Goal: Task Accomplishment & Management: Complete application form

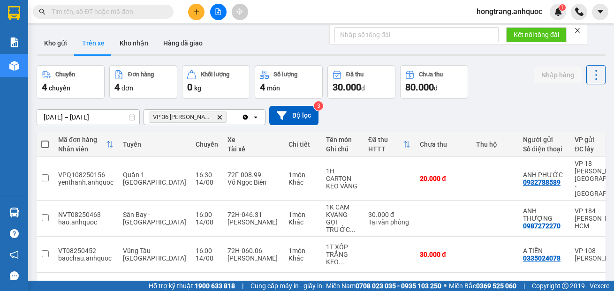
click at [10, 67] on img at bounding box center [14, 66] width 10 height 10
click at [119, 38] on button "Kho nhận" at bounding box center [134, 43] width 44 height 23
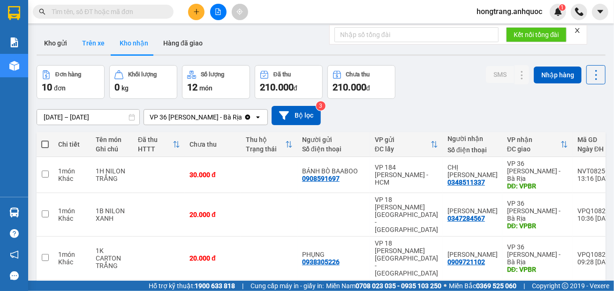
click at [90, 43] on button "Trên xe" at bounding box center [94, 43] width 38 height 23
type input "[DATE] – [DATE]"
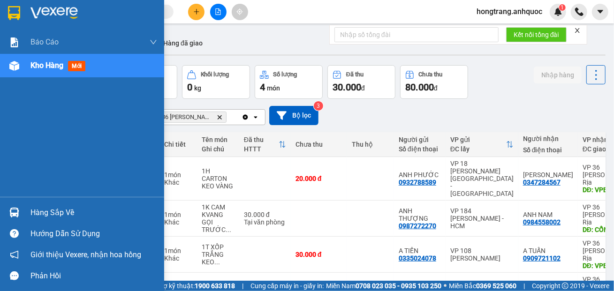
drag, startPoint x: 10, startPoint y: 143, endPoint x: 35, endPoint y: 130, distance: 27.7
click at [10, 143] on div "Báo cáo Báo cáo dòng tiền (nhân viên) Doanh số tạo đơn theo VP gửi (nhà xe) Doa…" at bounding box center [82, 113] width 164 height 166
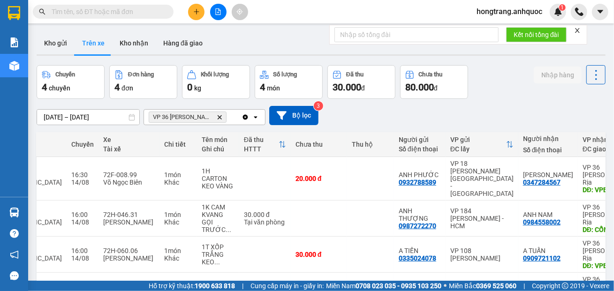
click at [119, 10] on input "text" at bounding box center [107, 12] width 111 height 10
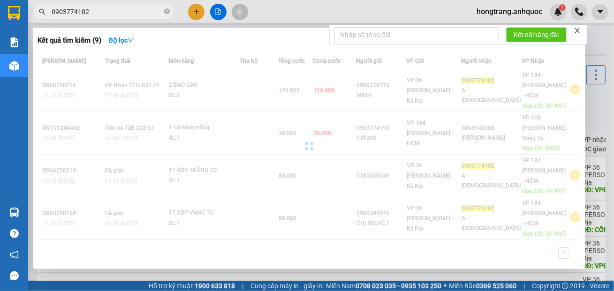
type input "0903774102"
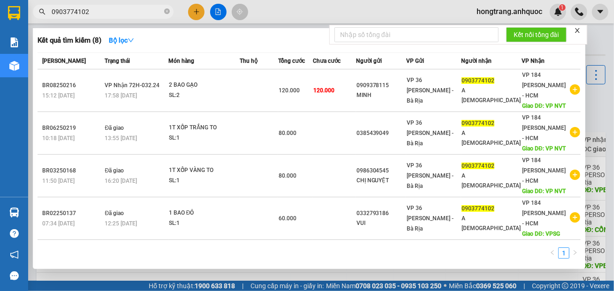
click at [196, 9] on div at bounding box center [307, 145] width 614 height 291
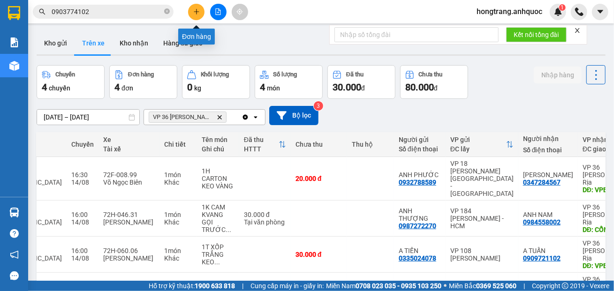
click at [196, 9] on icon "plus" at bounding box center [196, 11] width 7 height 7
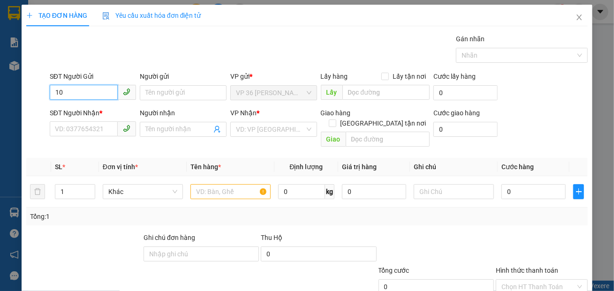
type input "1"
type input "0933575130"
click at [96, 114] on div "0933575130 - ANH DANH" at bounding box center [92, 111] width 75 height 10
type input "ANH DANH"
type input "0906807457"
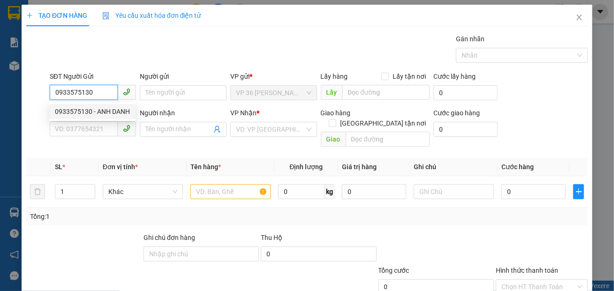
type input "A TÌNH"
type input "VP184"
type input "30.000"
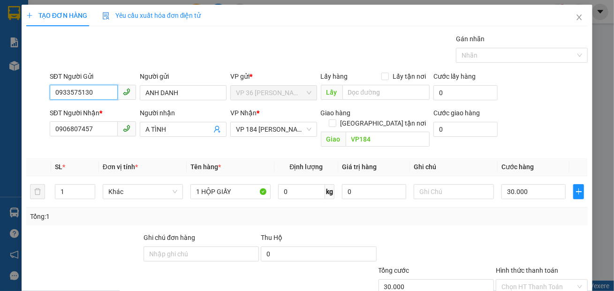
type input "0933575130"
click at [197, 215] on div "Transit Pickup Surcharge Ids Transit Deliver Surcharge Ids Transit Deliver Surc…" at bounding box center [306, 186] width 561 height 305
click at [512, 184] on input "30.000" at bounding box center [533, 191] width 64 height 15
type input "2"
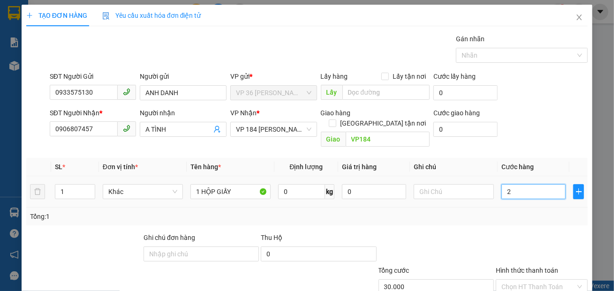
type input "2"
type input "20"
type input "200"
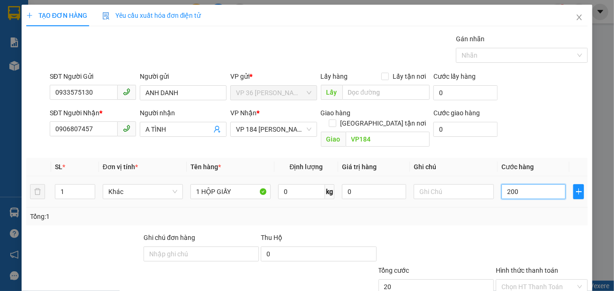
type input "200"
type input "2.000"
type input "20.000"
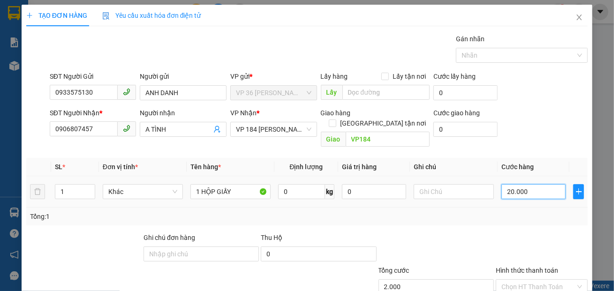
type input "20.000"
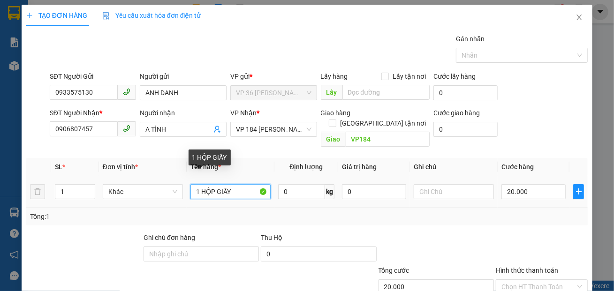
drag, startPoint x: 231, startPoint y: 180, endPoint x: 187, endPoint y: 176, distance: 44.7
click at [187, 176] on td "1 HỘP GIẤY" at bounding box center [231, 191] width 88 height 31
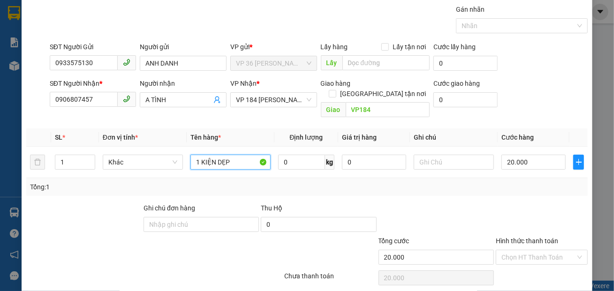
scroll to position [55, 0]
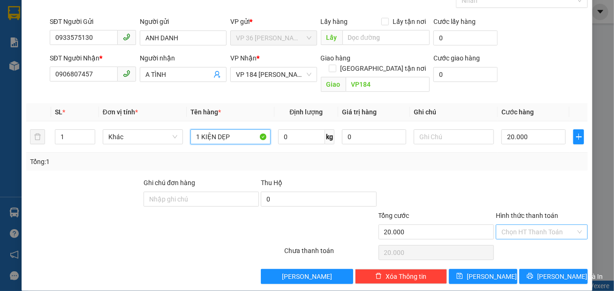
type input "1 KIỆN DẸP"
click at [516, 225] on input "Hình thức thanh toán" at bounding box center [538, 232] width 74 height 14
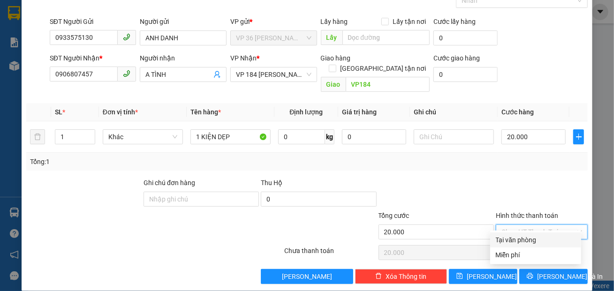
click at [506, 238] on div "Tại văn phòng" at bounding box center [536, 240] width 80 height 10
type input "0"
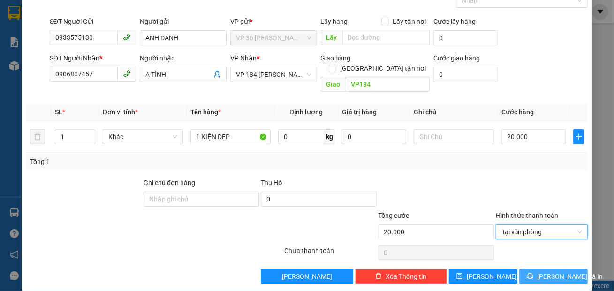
click at [544, 271] on span "[PERSON_NAME] và In" at bounding box center [570, 276] width 66 height 10
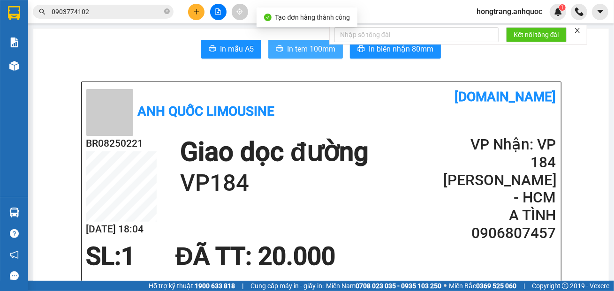
click at [292, 48] on span "In tem 100mm" at bounding box center [311, 49] width 48 height 12
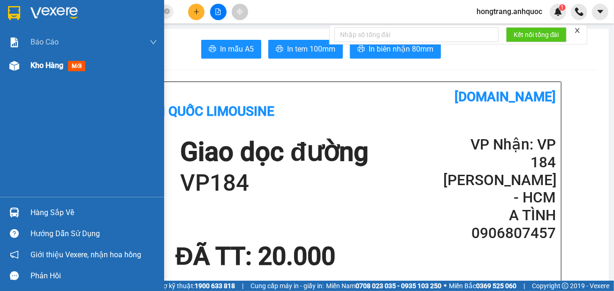
click at [10, 62] on img at bounding box center [14, 66] width 10 height 10
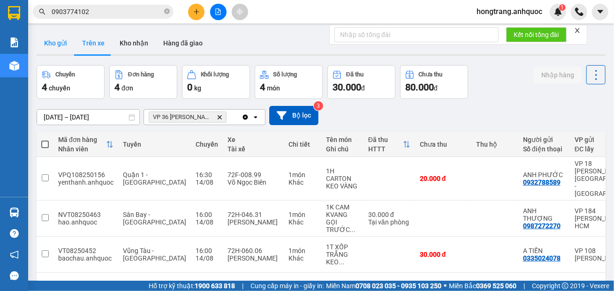
click at [59, 44] on button "Kho gửi" at bounding box center [56, 43] width 38 height 23
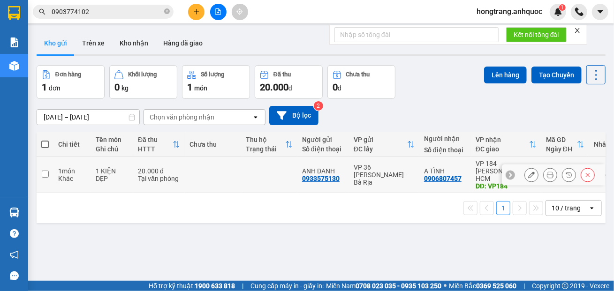
click at [54, 172] on td "1 món Khác" at bounding box center [72, 175] width 38 height 36
checkbox input "true"
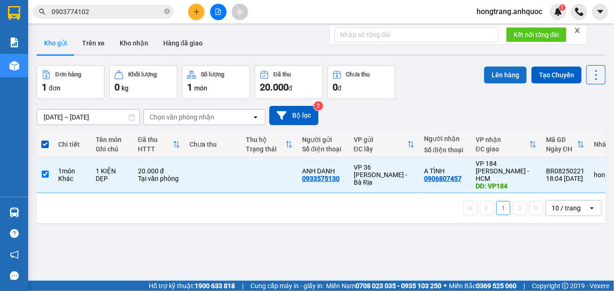
click at [495, 78] on button "Lên hàng" at bounding box center [505, 75] width 43 height 17
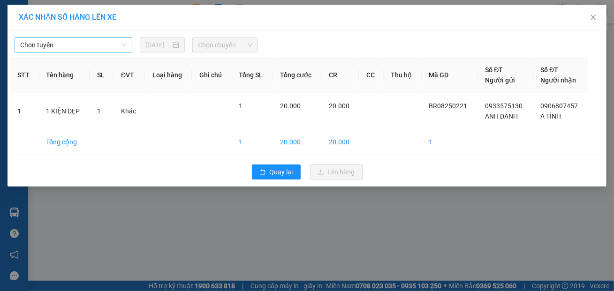
click at [83, 44] on span "Chọn tuyến" at bounding box center [73, 45] width 106 height 14
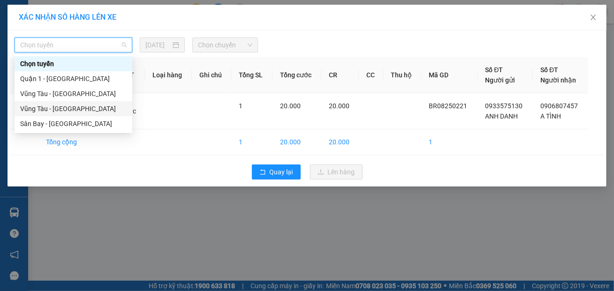
click at [56, 111] on div "Vũng Tàu - [GEOGRAPHIC_DATA]" at bounding box center [73, 109] width 106 height 10
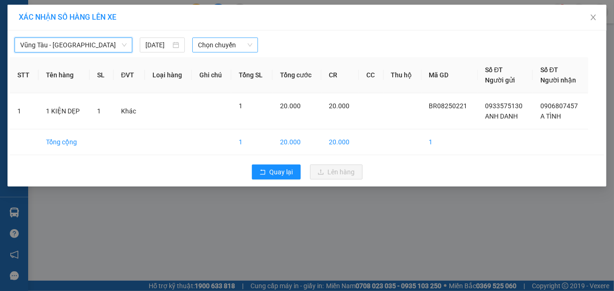
click at [207, 44] on span "Chọn chuyến" at bounding box center [225, 45] width 54 height 14
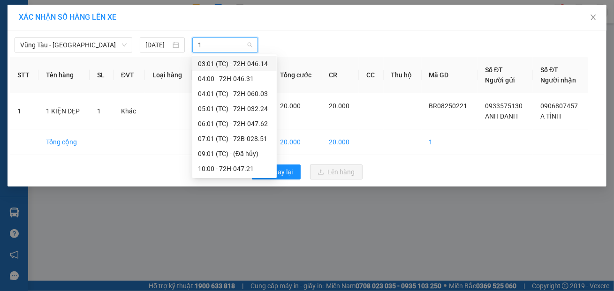
type input "18"
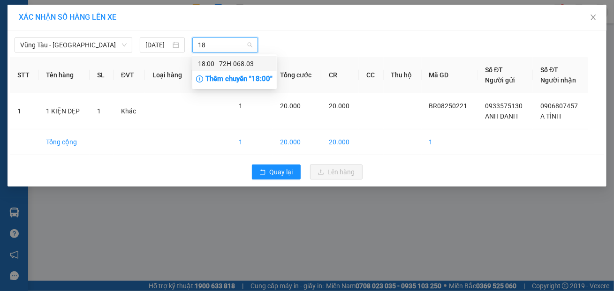
click at [206, 66] on div "18:00 - 72H-068.03" at bounding box center [234, 64] width 73 height 10
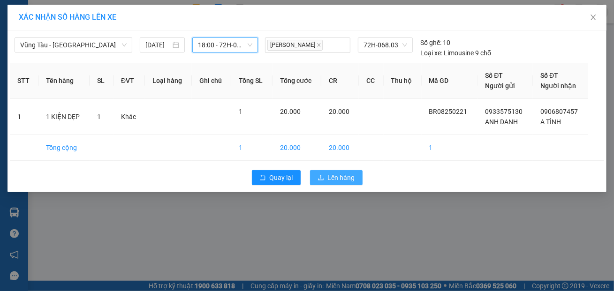
click at [332, 173] on span "Lên hàng" at bounding box center [341, 178] width 27 height 10
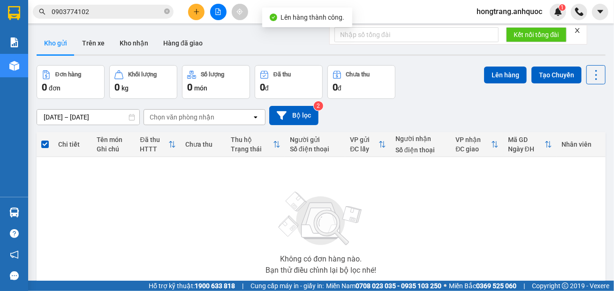
click at [217, 12] on icon "file-add" at bounding box center [218, 11] width 7 height 7
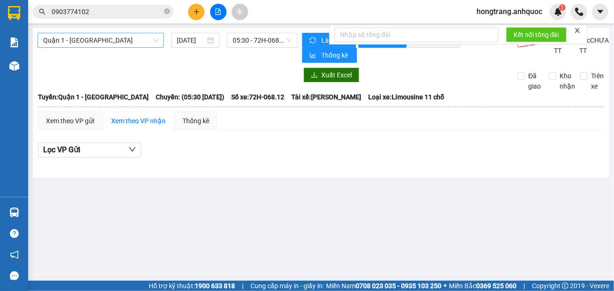
click at [110, 42] on span "Quận 1 - [GEOGRAPHIC_DATA]" at bounding box center [100, 40] width 115 height 14
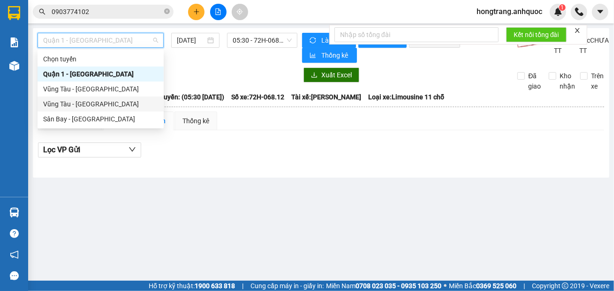
click at [68, 103] on div "Vũng Tàu - [GEOGRAPHIC_DATA]" at bounding box center [100, 104] width 115 height 10
type input "[DATE]"
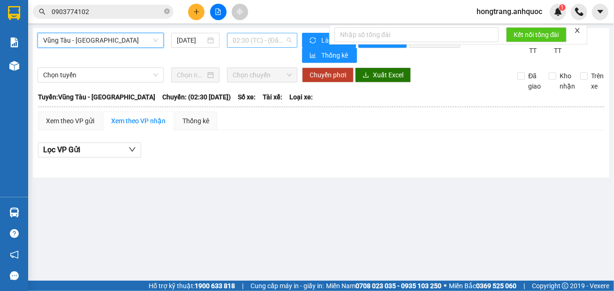
click at [235, 37] on span "02:30 (TC) - (Đã hủy)" at bounding box center [262, 40] width 59 height 14
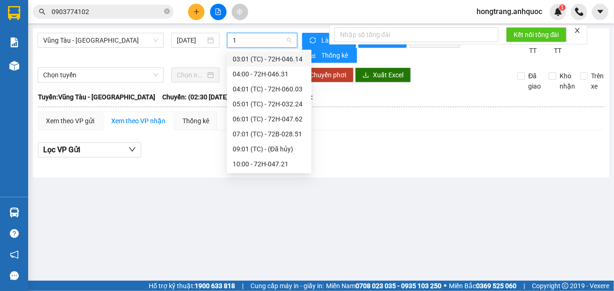
type input "18"
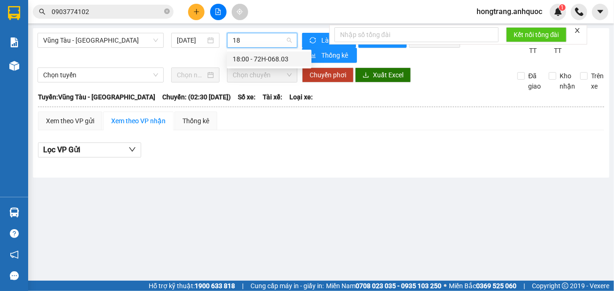
click at [265, 61] on div "18:00 - 72H-068.03" at bounding box center [269, 59] width 73 height 10
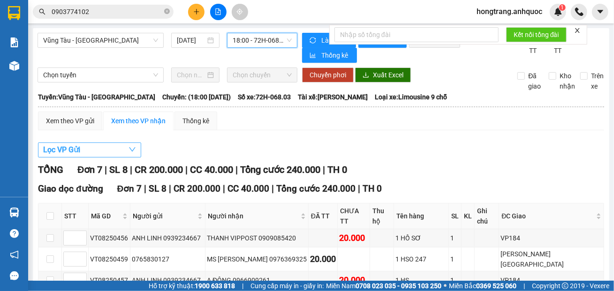
click at [65, 153] on span "Lọc VP Gửi" at bounding box center [61, 150] width 37 height 12
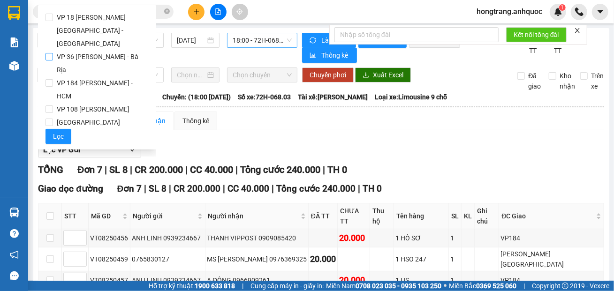
click at [73, 50] on span "VP 36 [PERSON_NAME] - Bà Rịa" at bounding box center [101, 63] width 96 height 26
click at [53, 53] on input "VP 36 [PERSON_NAME] - Bà Rịa" at bounding box center [49, 57] width 8 height 8
checkbox input "true"
click at [53, 131] on span "Lọc" at bounding box center [58, 136] width 11 height 10
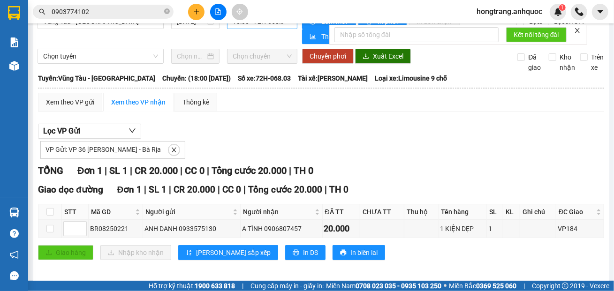
scroll to position [27, 0]
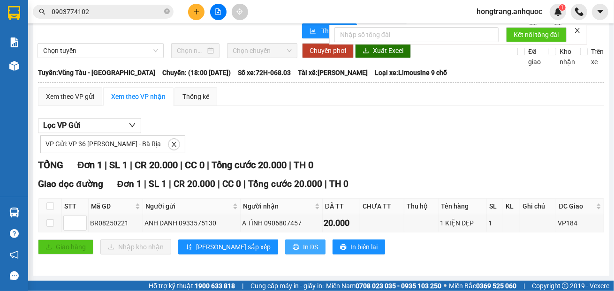
click at [303, 245] on span "In DS" at bounding box center [310, 247] width 15 height 10
click at [164, 124] on div "Lọc VP Gửi VP Gửi: VP 36 [PERSON_NAME] - Bà Rịa" at bounding box center [321, 135] width 566 height 35
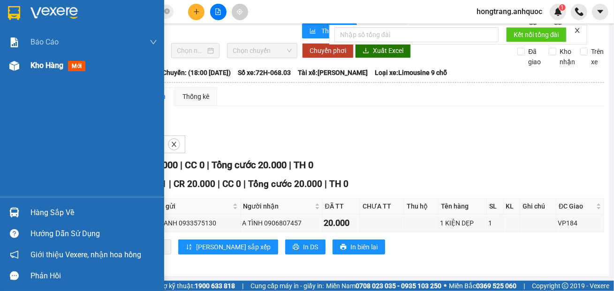
click at [33, 70] on div "Kho hàng mới" at bounding box center [59, 66] width 59 height 12
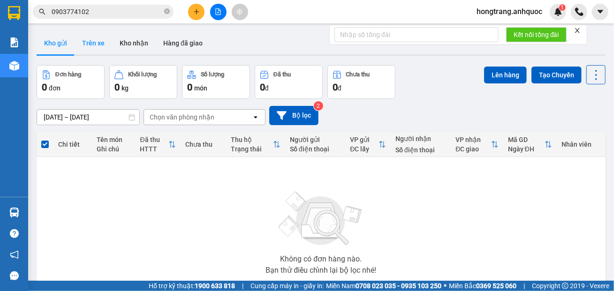
click at [95, 43] on button "Trên xe" at bounding box center [94, 43] width 38 height 23
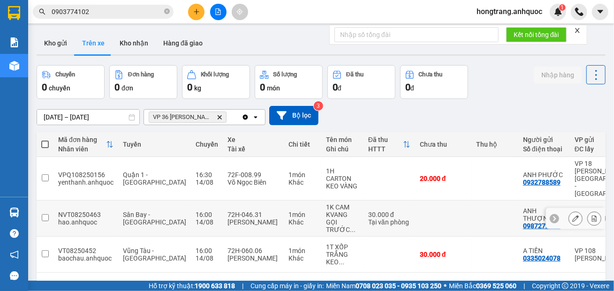
scroll to position [43, 0]
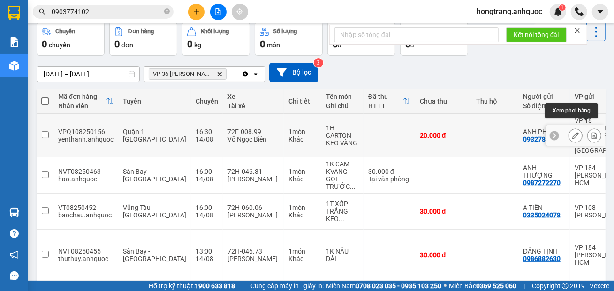
click at [572, 132] on icon at bounding box center [575, 135] width 7 height 7
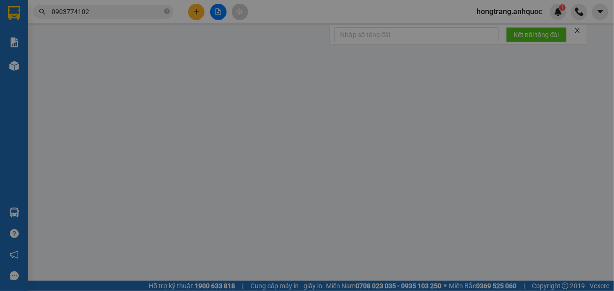
type input "0932788589"
type input "ANH PHƯỚC"
type input "0347284567"
type input "[PERSON_NAME]"
type input "VPBR"
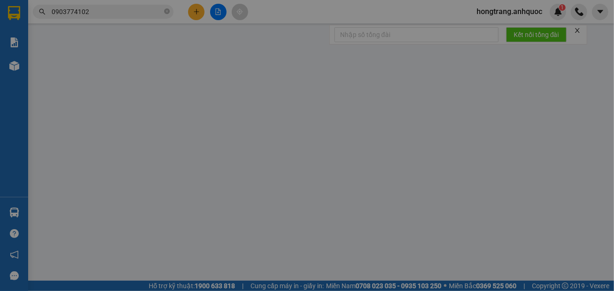
type input "20.000"
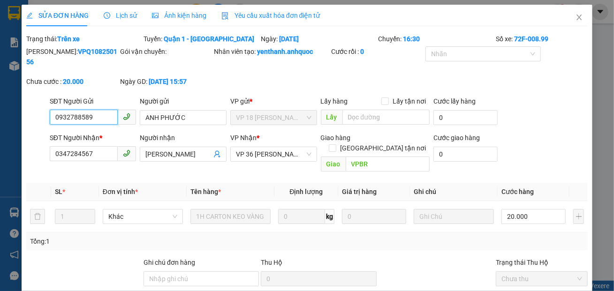
scroll to position [80, 0]
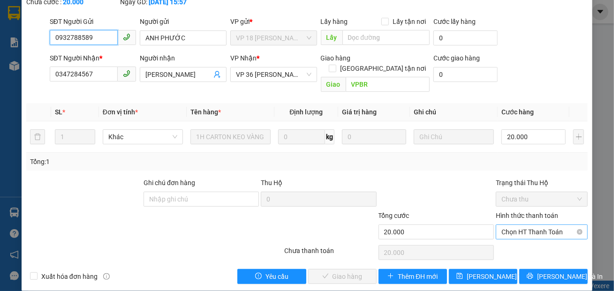
click at [522, 225] on span "Chọn HT Thanh Toán" at bounding box center [541, 232] width 81 height 14
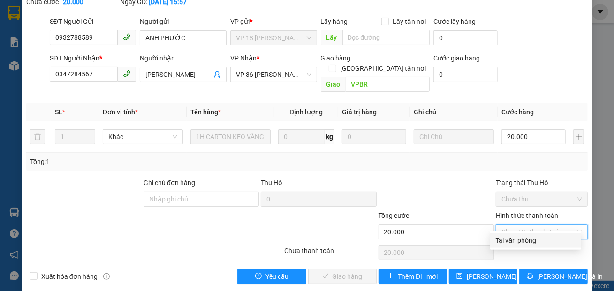
click at [518, 239] on div "Tại văn phòng" at bounding box center [536, 240] width 80 height 10
type input "0"
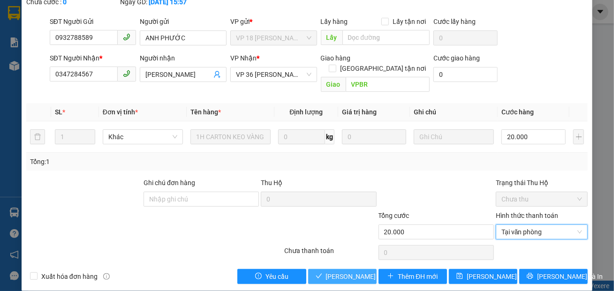
click at [350, 271] on span "[PERSON_NAME] và Giao hàng" at bounding box center [371, 276] width 90 height 10
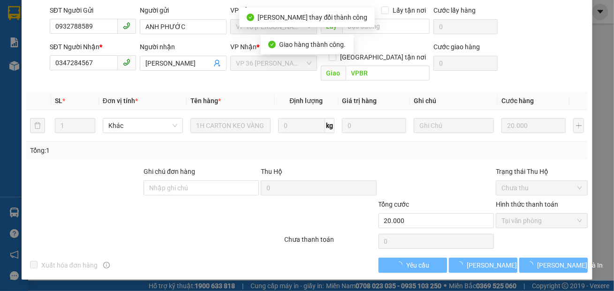
scroll to position [77, 0]
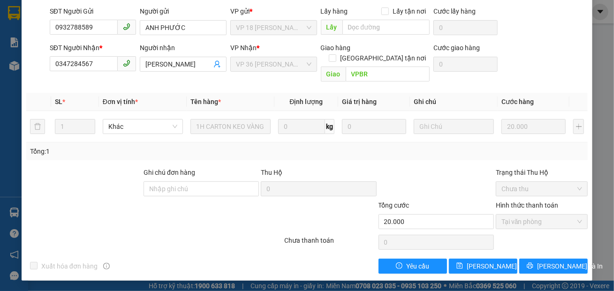
click at [330, 160] on div "Total Paid Fee 20.000 Total UnPaid Fee 0 Cash Collection Total Fee Mã ĐH: VPQ10…" at bounding box center [306, 114] width 561 height 317
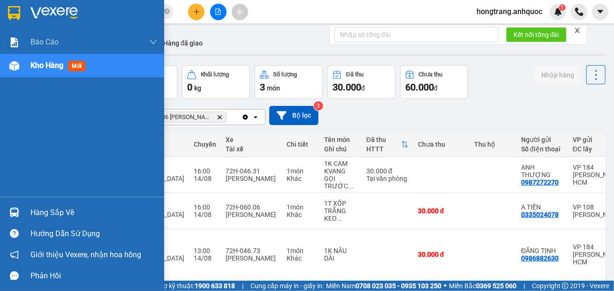
drag, startPoint x: 10, startPoint y: 166, endPoint x: 49, endPoint y: 166, distance: 38.9
click at [10, 166] on div "Báo cáo Báo cáo dòng tiền (nhân viên) Doanh số tạo đơn theo VP gửi (nhà xe) Doa…" at bounding box center [82, 113] width 164 height 166
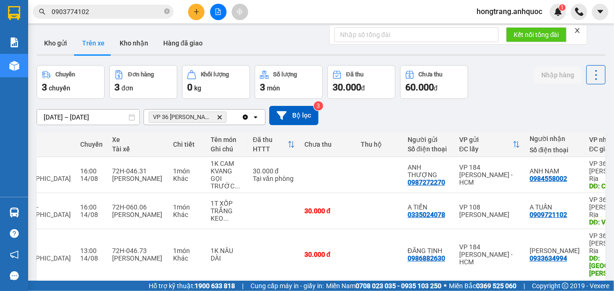
scroll to position [0, 116]
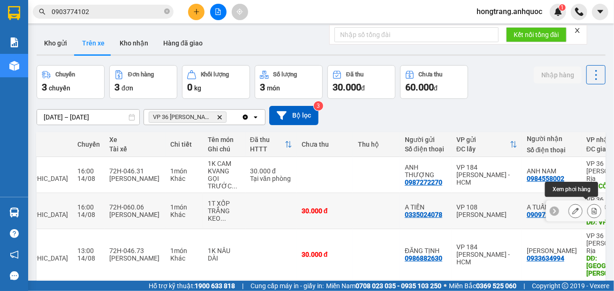
click at [592, 208] on icon at bounding box center [594, 211] width 5 height 7
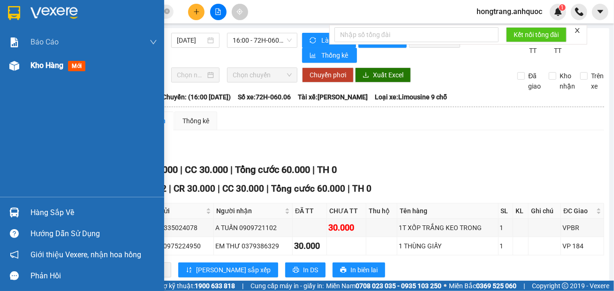
click at [20, 64] on div at bounding box center [14, 66] width 16 height 16
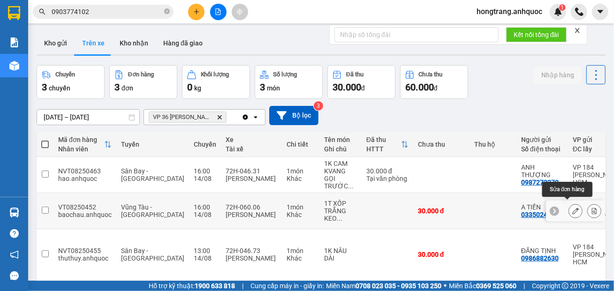
click at [572, 208] on icon at bounding box center [575, 211] width 7 height 7
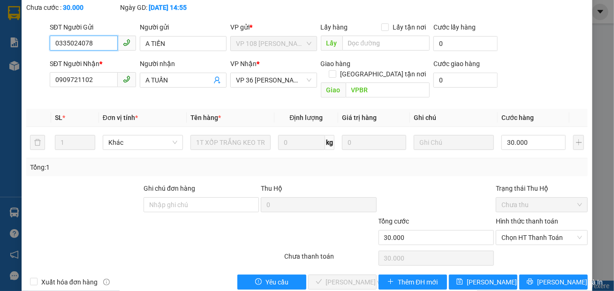
scroll to position [80, 0]
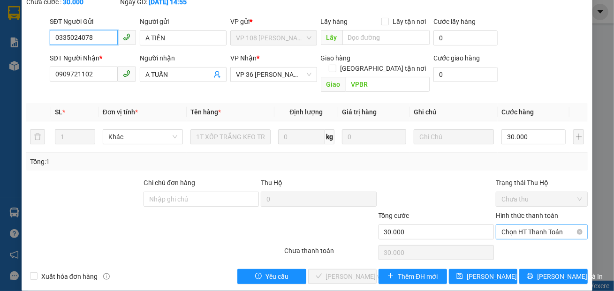
click at [508, 225] on span "Chọn HT Thanh Toán" at bounding box center [541, 232] width 81 height 14
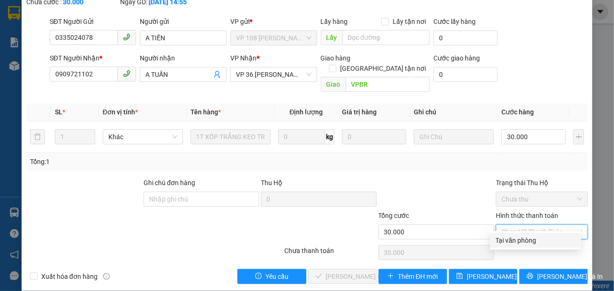
click at [505, 243] on div "Tại văn phòng" at bounding box center [536, 240] width 80 height 10
type input "0"
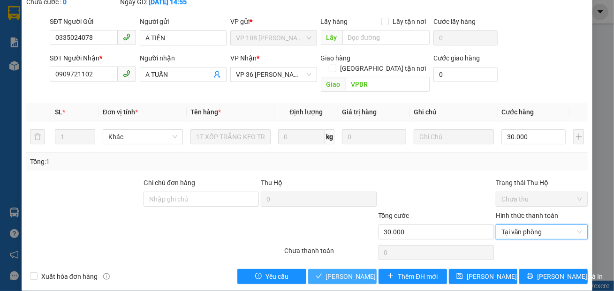
click at [338, 271] on span "[PERSON_NAME] và Giao hàng" at bounding box center [371, 276] width 90 height 10
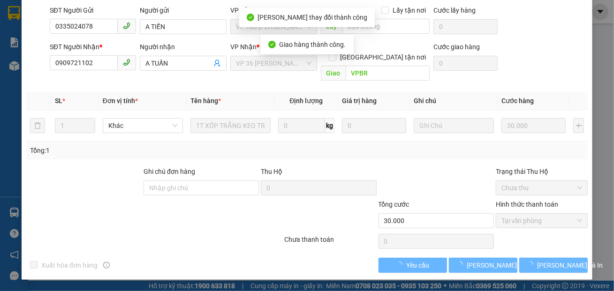
scroll to position [77, 0]
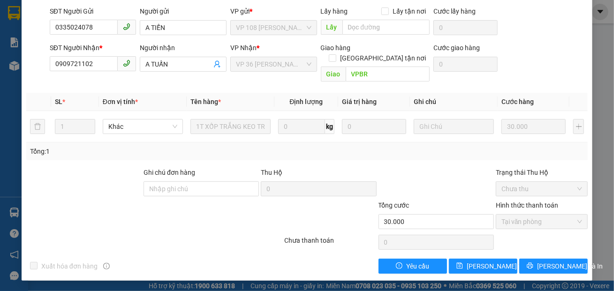
click at [75, 176] on div at bounding box center [83, 183] width 117 height 33
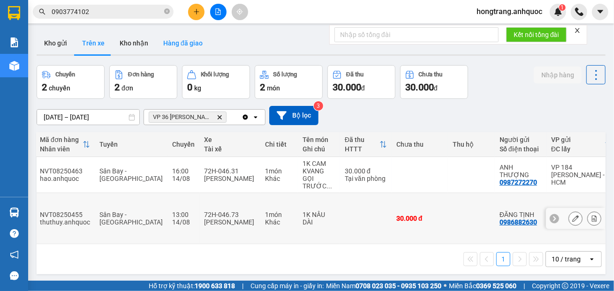
scroll to position [0, 15]
